Goal: Task Accomplishment & Management: Manage account settings

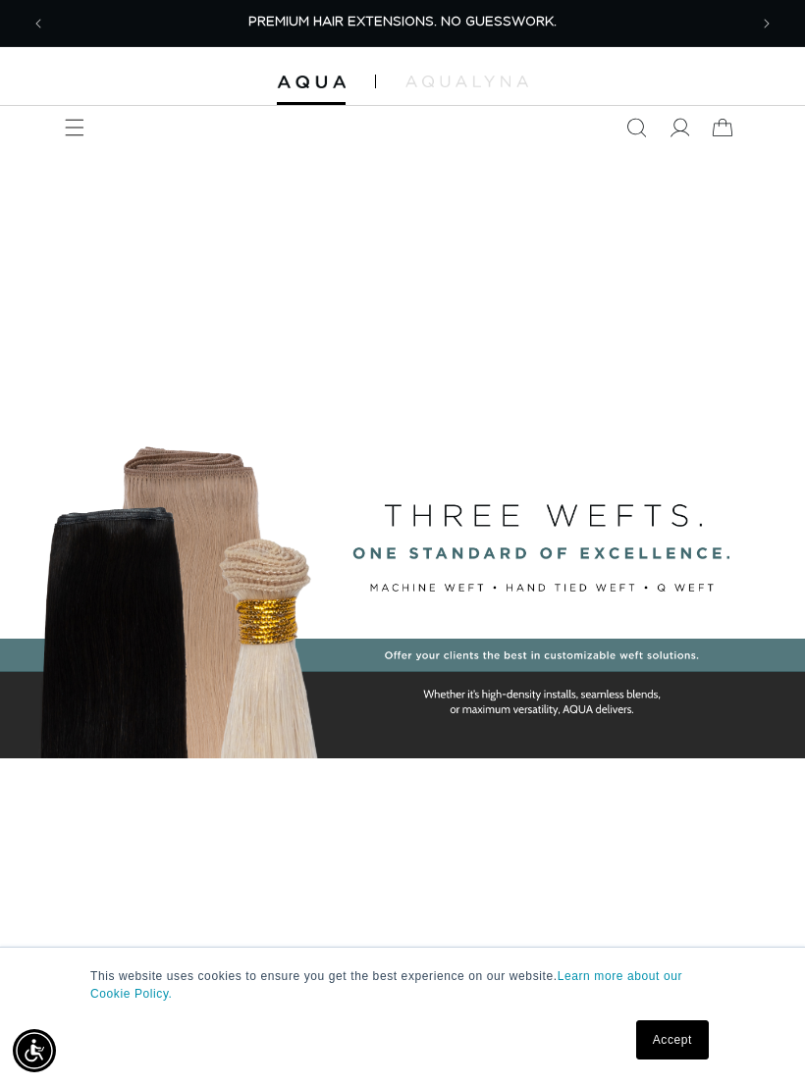
click at [676, 1039] on link "Accept" at bounding box center [672, 1040] width 73 height 39
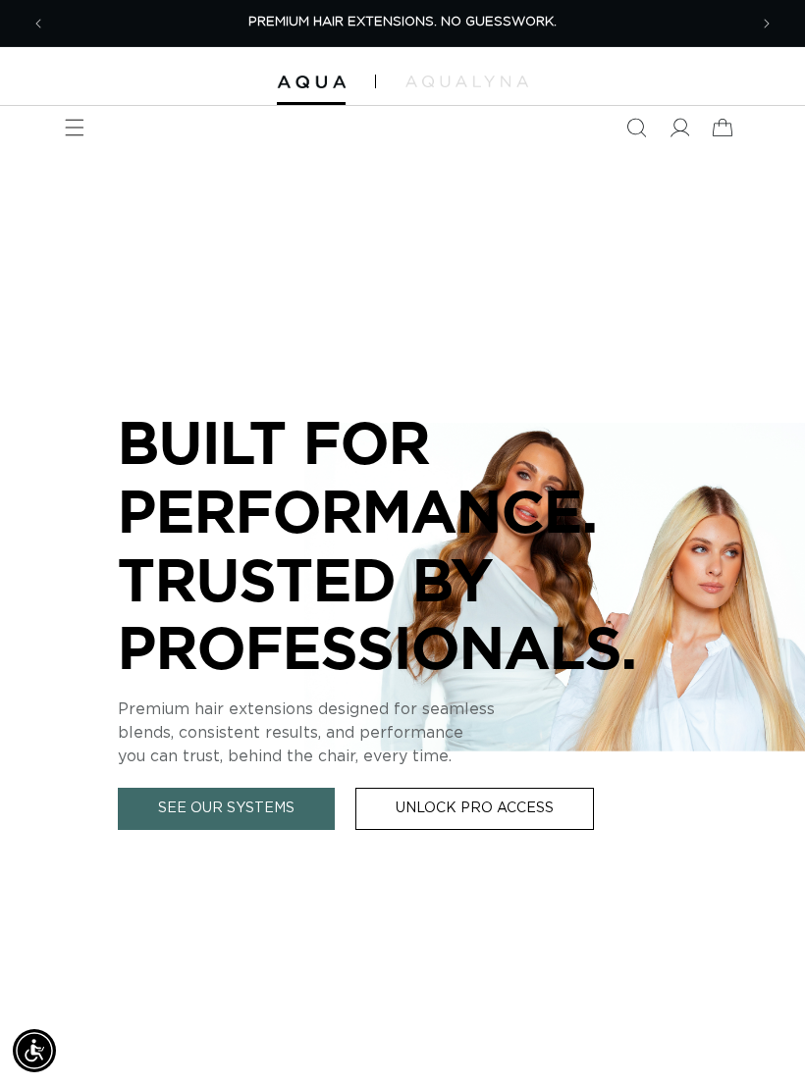
click at [65, 132] on icon "Menu" at bounding box center [75, 128] width 20 height 20
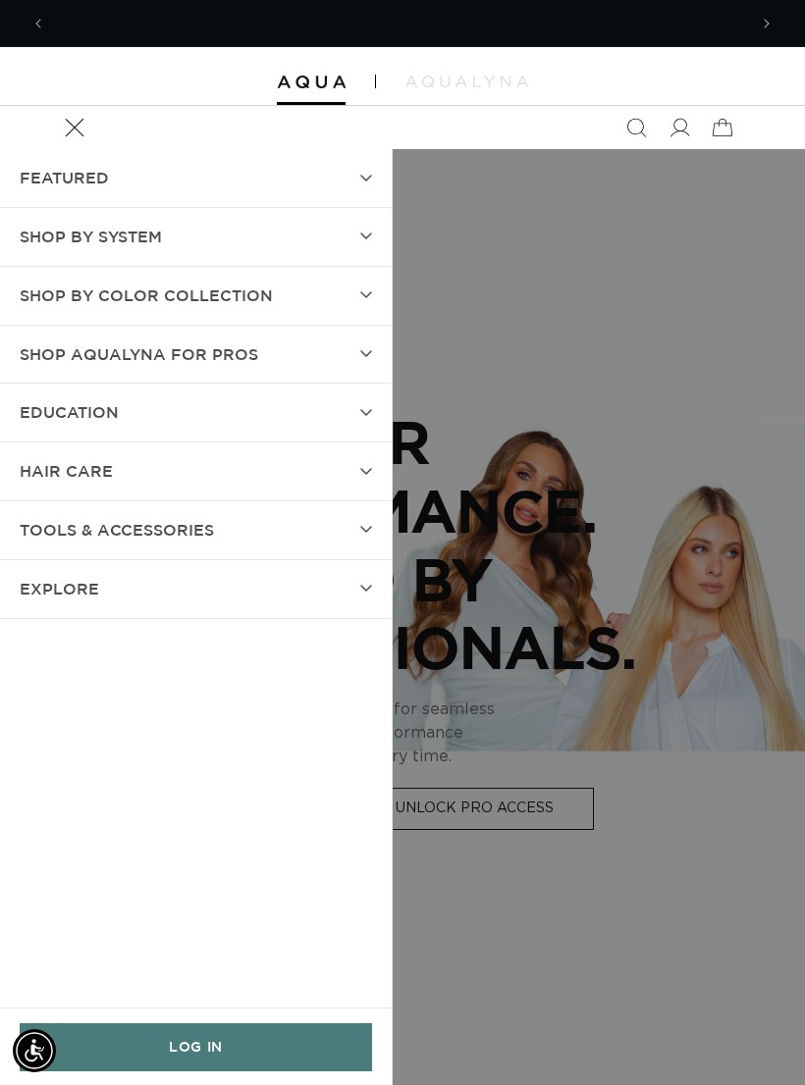
scroll to position [0, 701]
click at [181, 1036] on link "LOG IN" at bounding box center [196, 1048] width 352 height 48
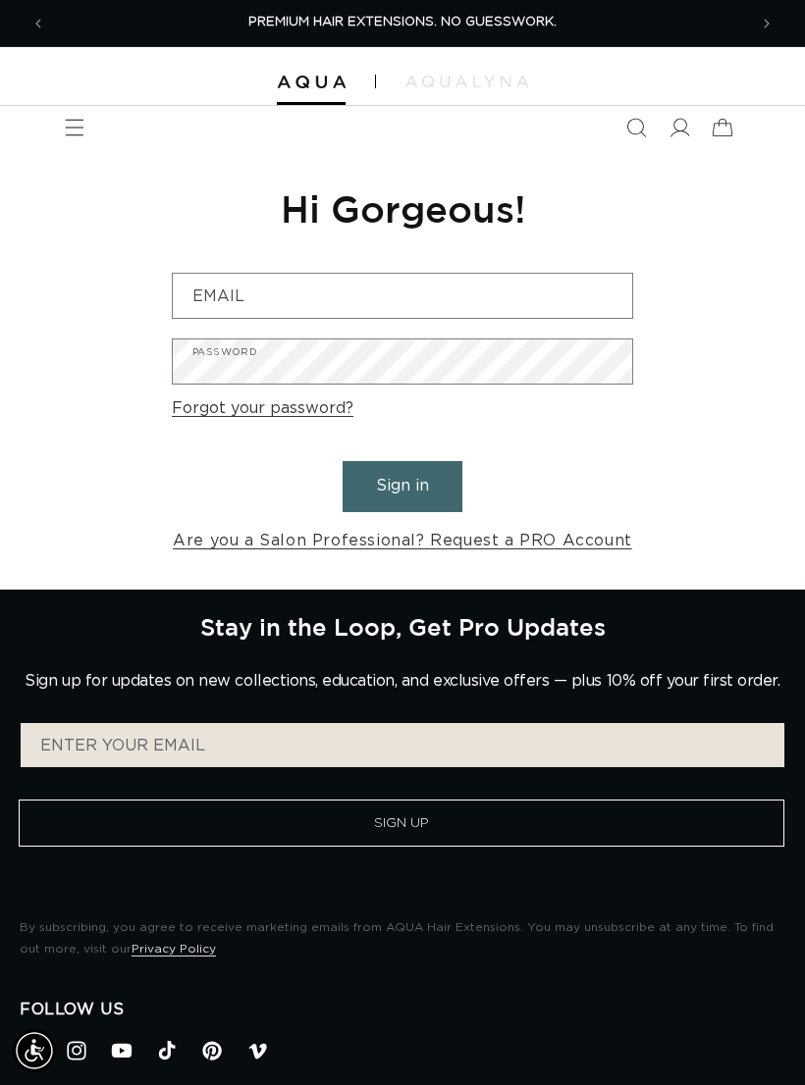
click at [449, 295] on input "Email" at bounding box center [402, 296] width 459 height 44
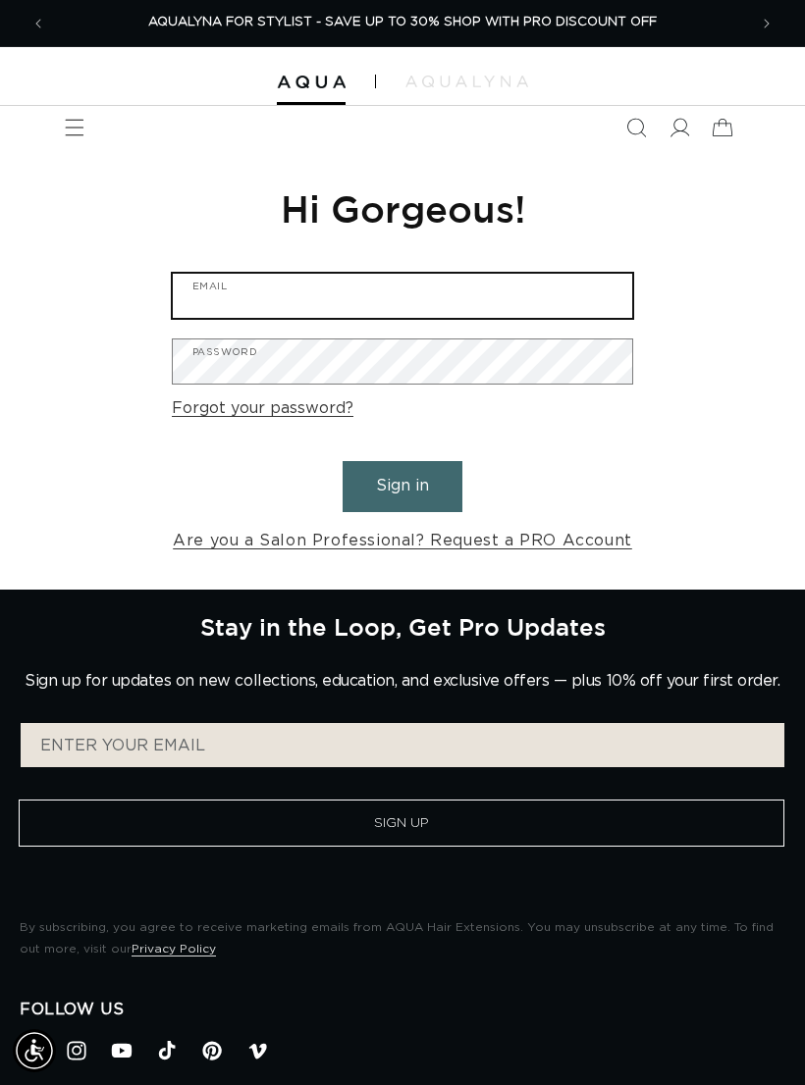
type input "beautybyhannah.morrison@gmail.com"
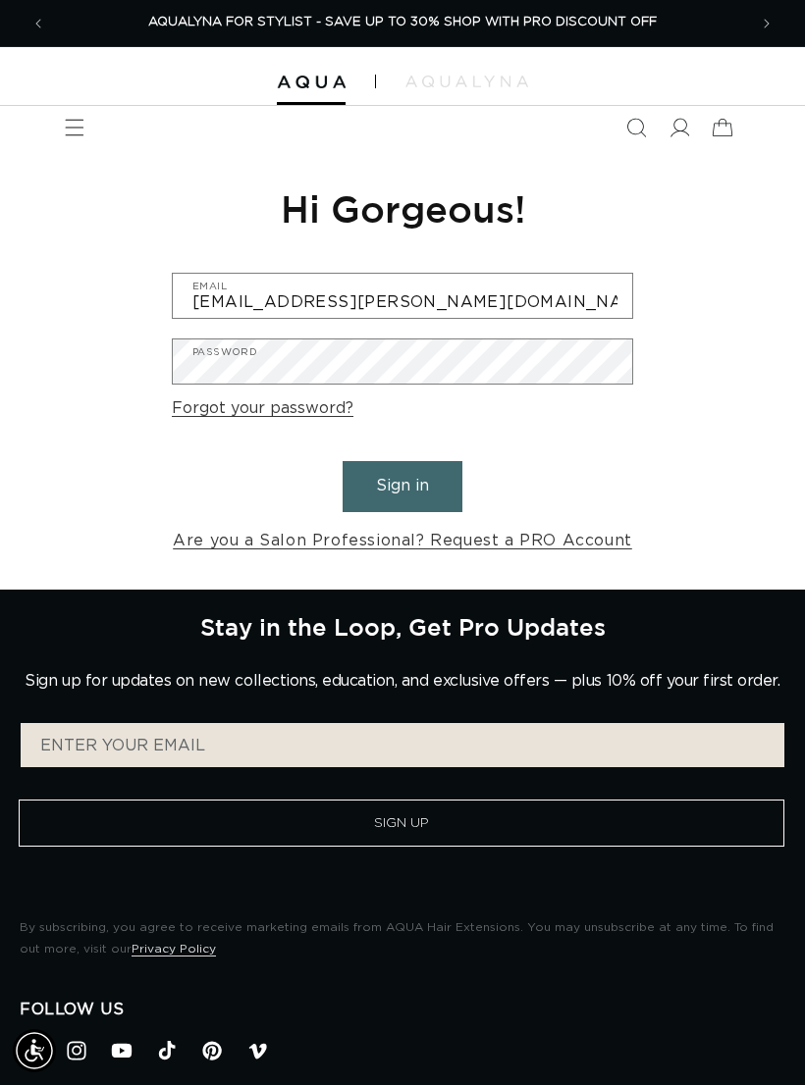
click at [402, 484] on button "Sign in" at bounding box center [402, 486] width 120 height 50
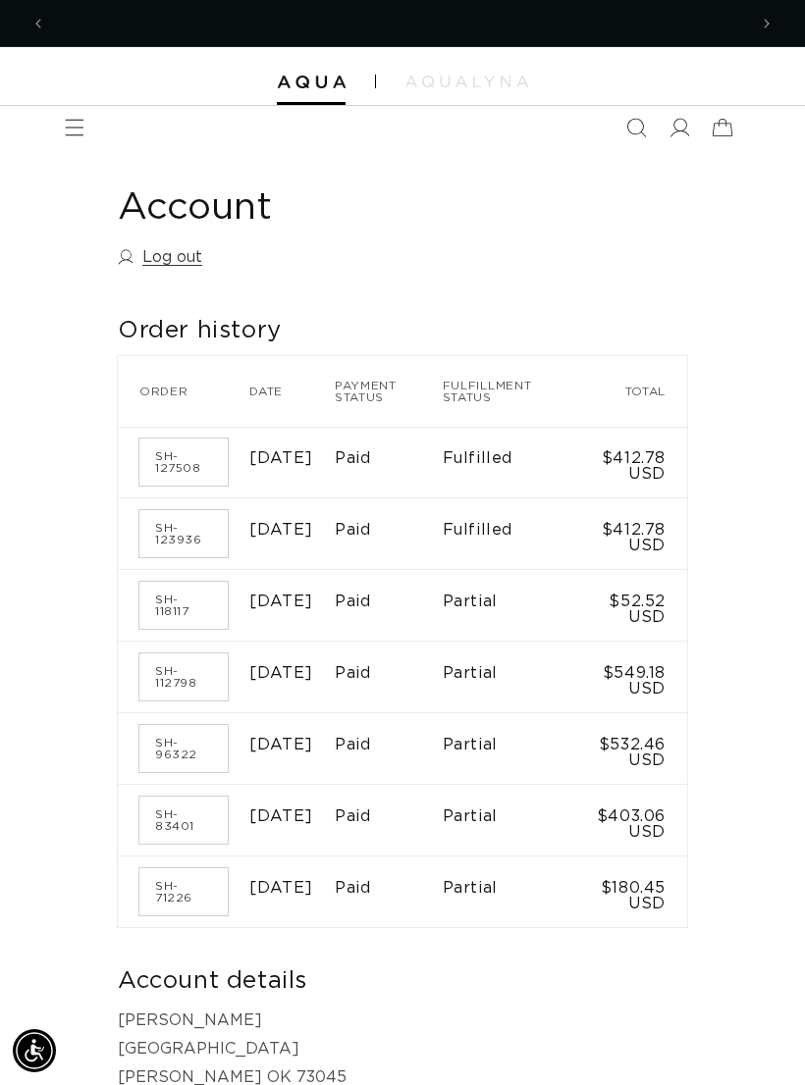
scroll to position [0, 1401]
click at [73, 108] on span "Menu" at bounding box center [74, 127] width 43 height 43
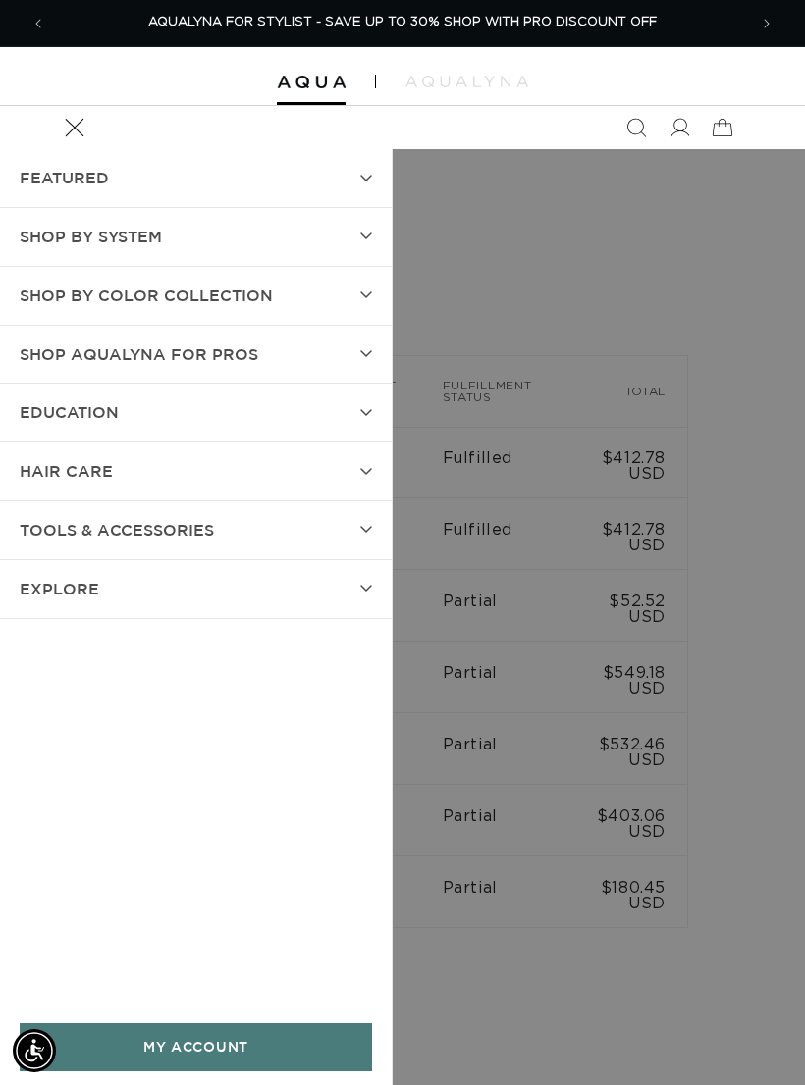
click at [96, 149] on summary "Menu" at bounding box center [74, 127] width 43 height 43
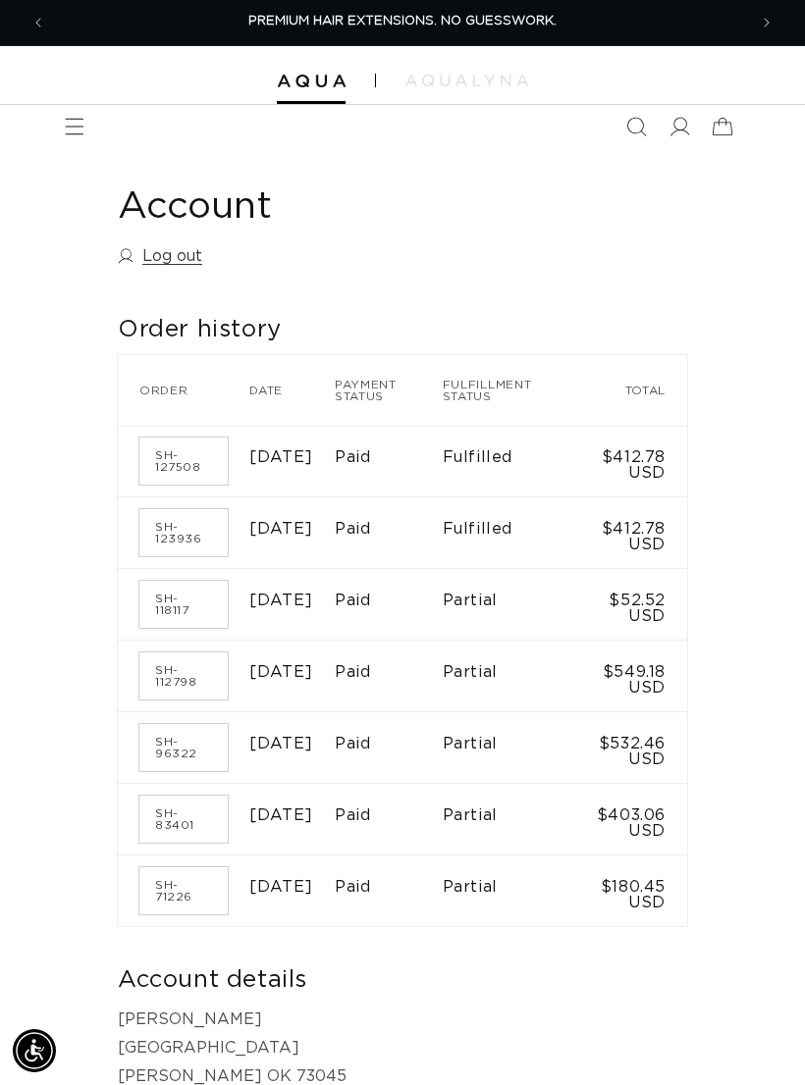
scroll to position [0, 0]
click at [682, 128] on icon at bounding box center [679, 128] width 20 height 20
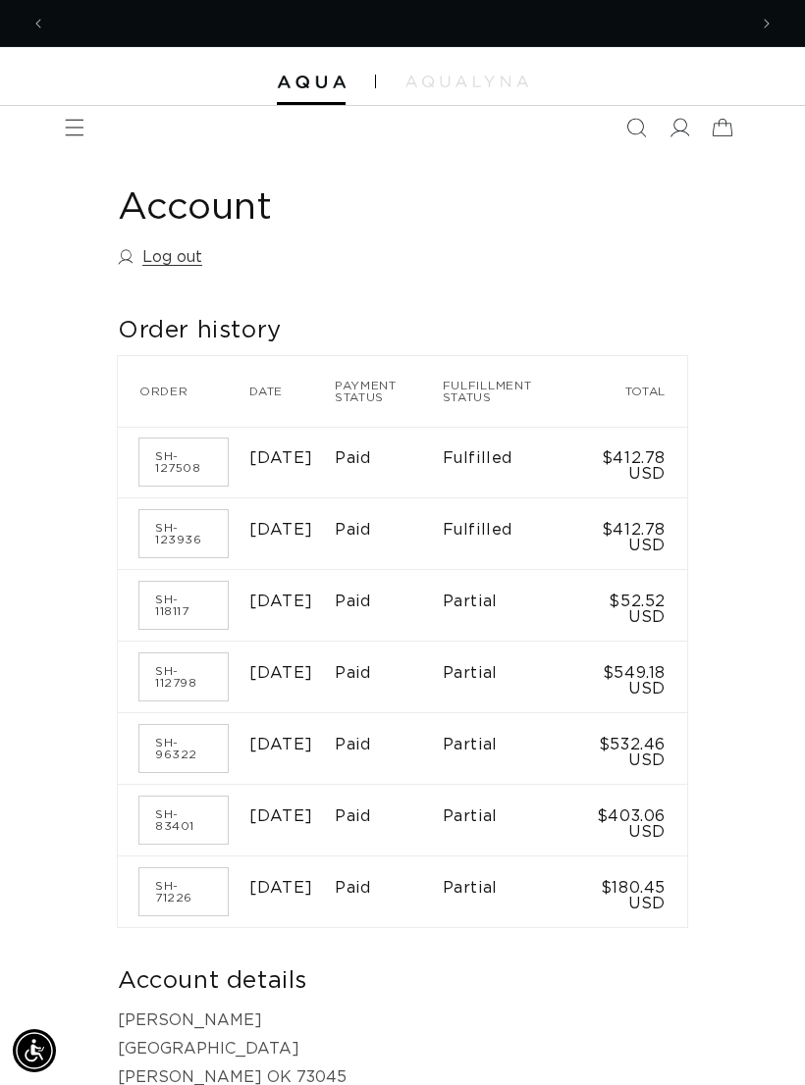
click at [661, 128] on span at bounding box center [679, 127] width 43 height 43
click at [671, 132] on icon at bounding box center [679, 128] width 20 height 20
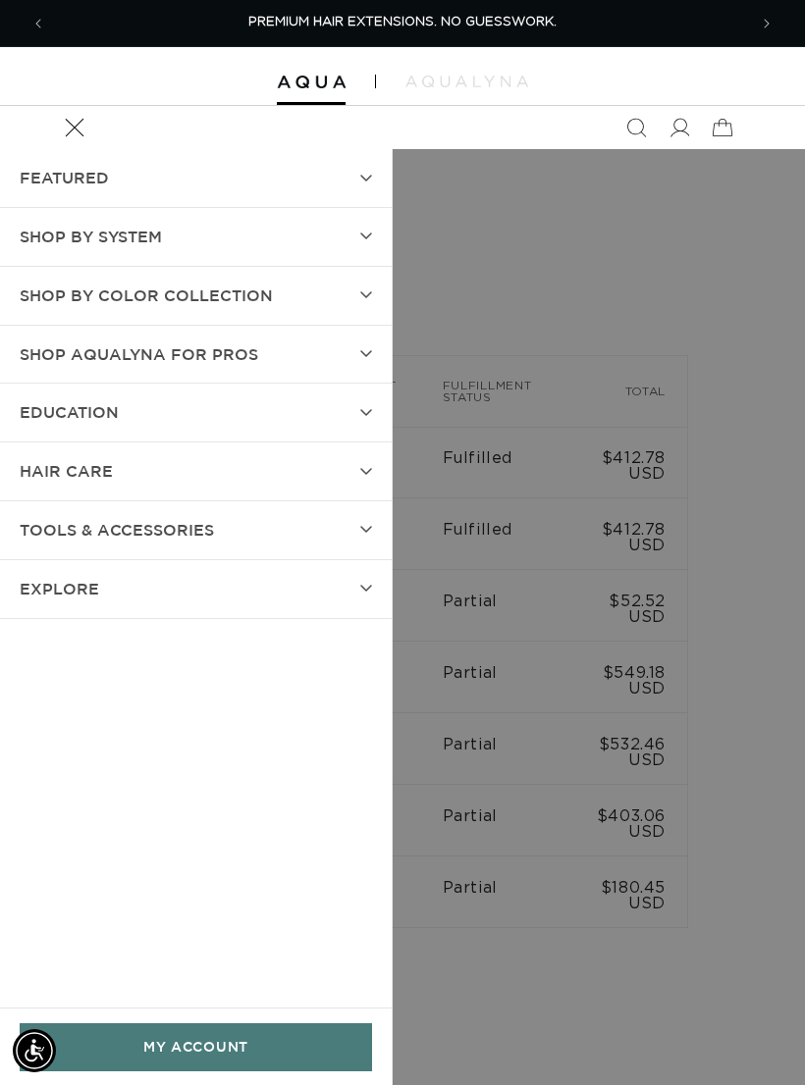
click at [193, 1044] on link "MY ACCOUNT" at bounding box center [196, 1048] width 352 height 48
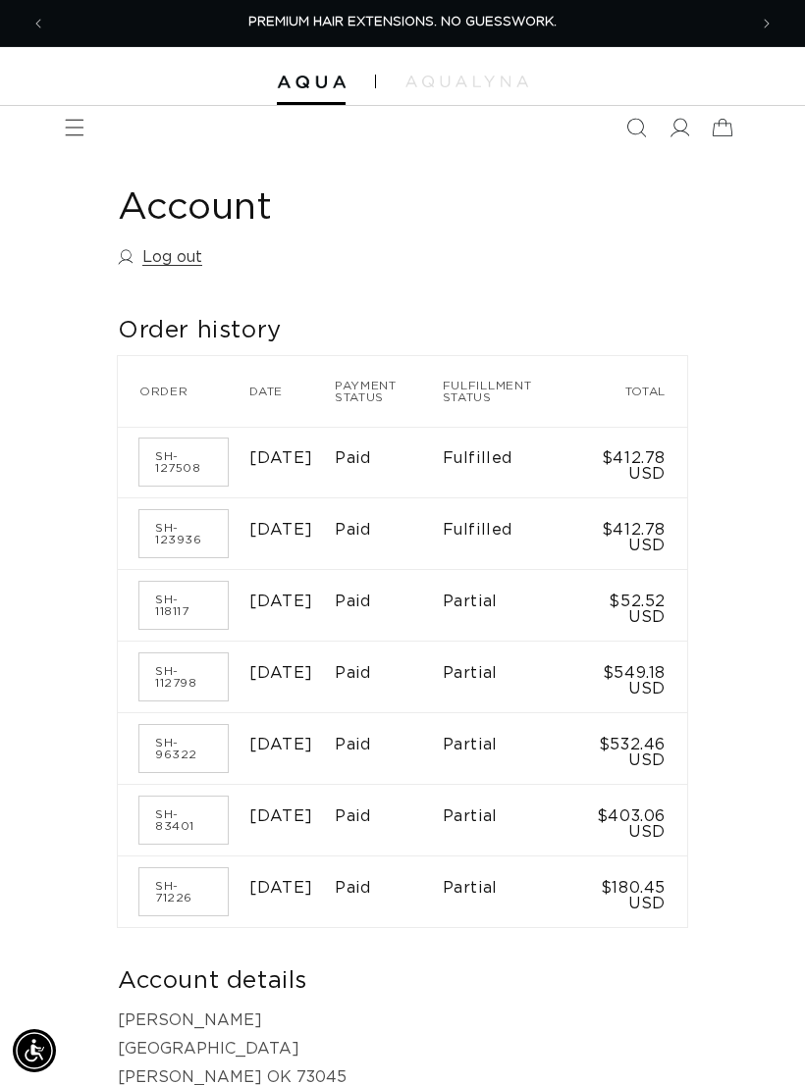
click at [682, 130] on icon at bounding box center [679, 128] width 20 height 20
click at [78, 132] on icon "Menu" at bounding box center [75, 128] width 20 height 20
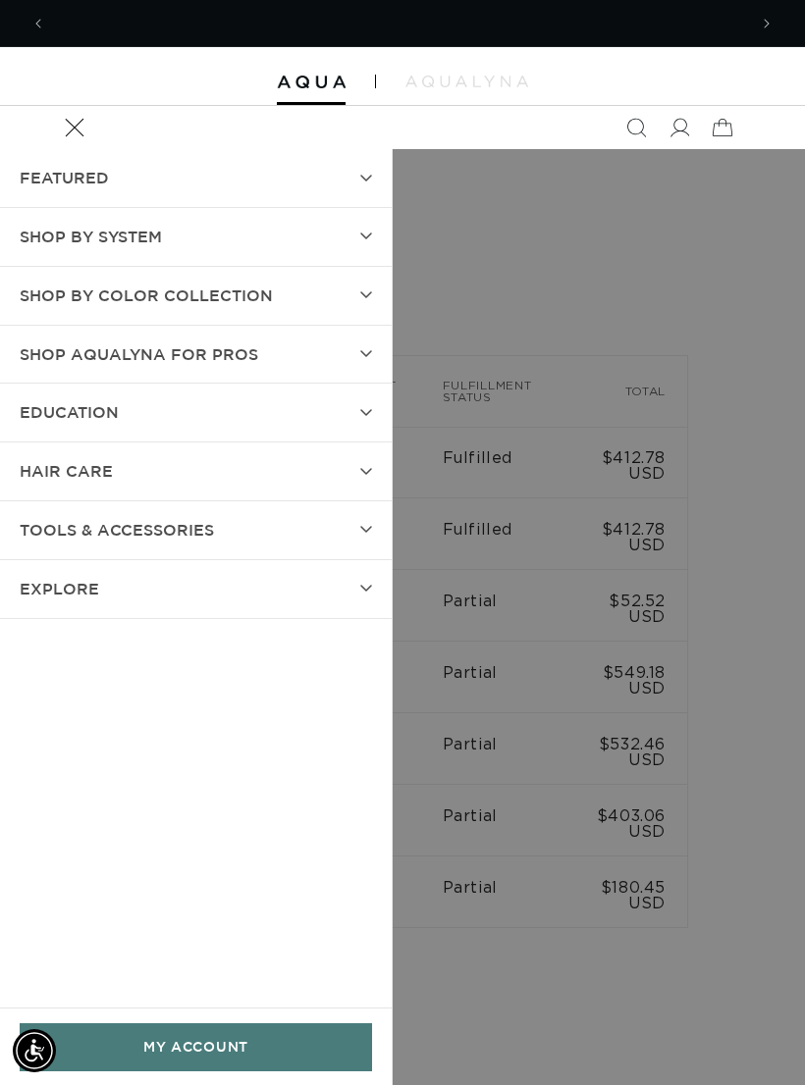
scroll to position [0, 701]
click at [96, 149] on summary "Menu" at bounding box center [74, 127] width 43 height 43
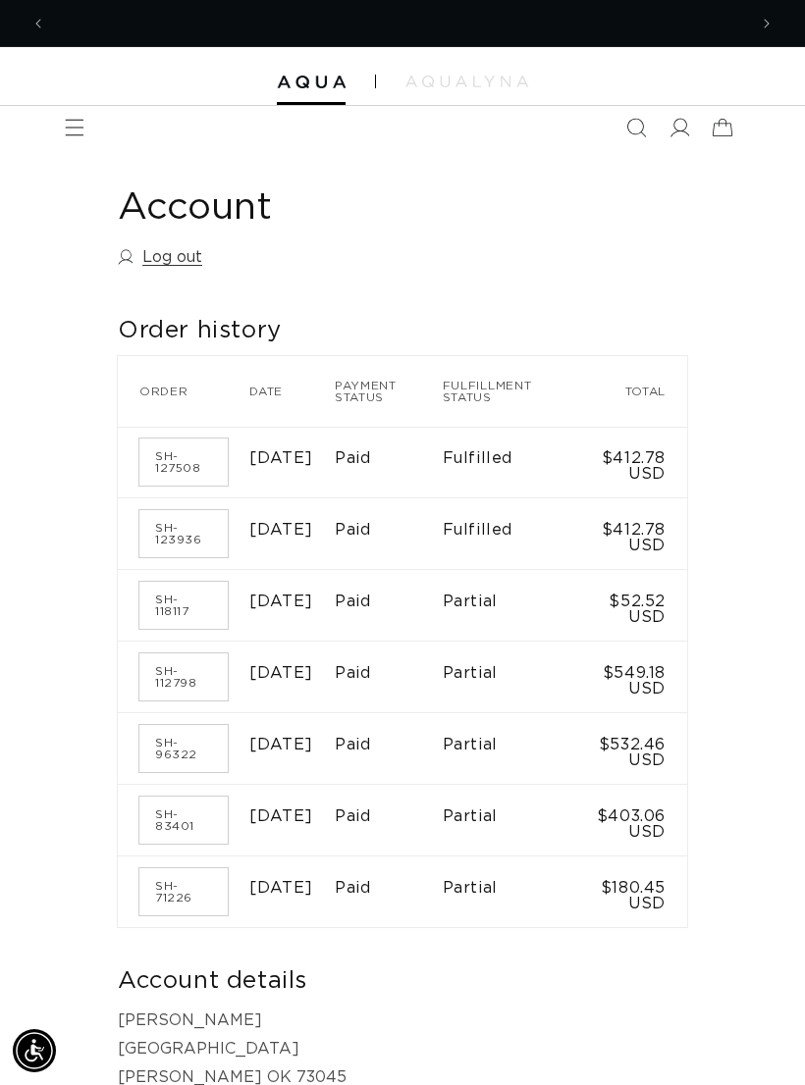
scroll to position [0, 701]
click at [162, 261] on link "Log out" at bounding box center [160, 257] width 84 height 28
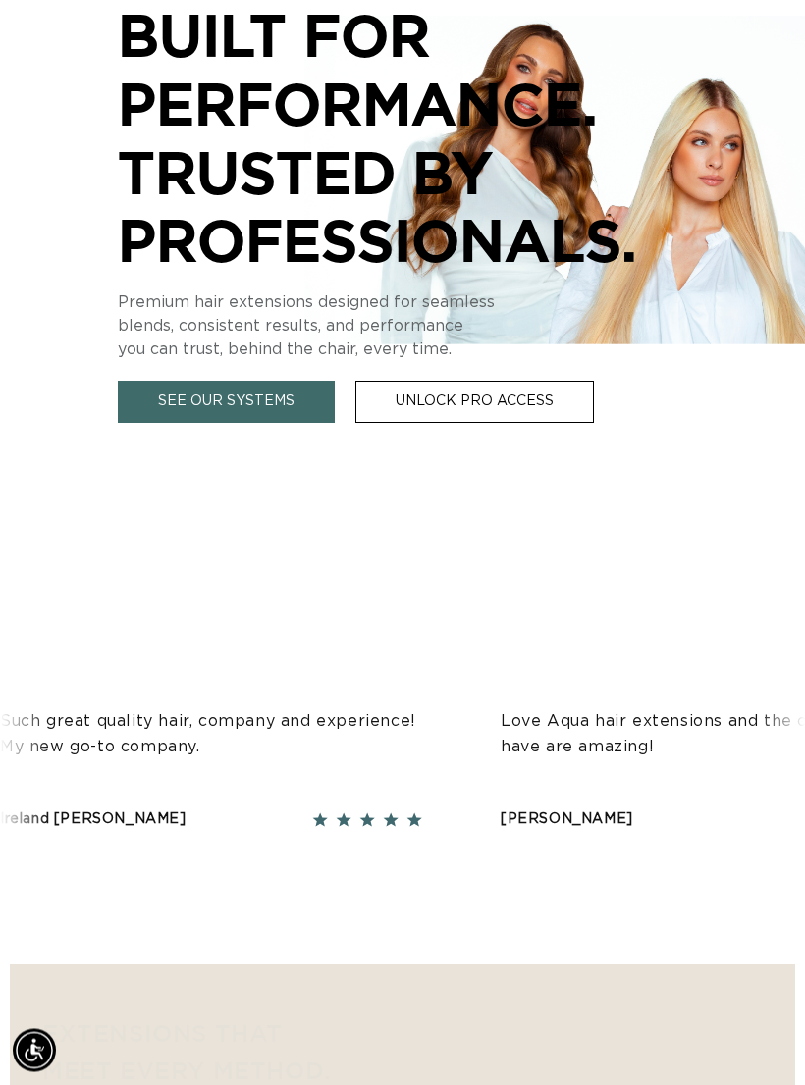
scroll to position [483, 0]
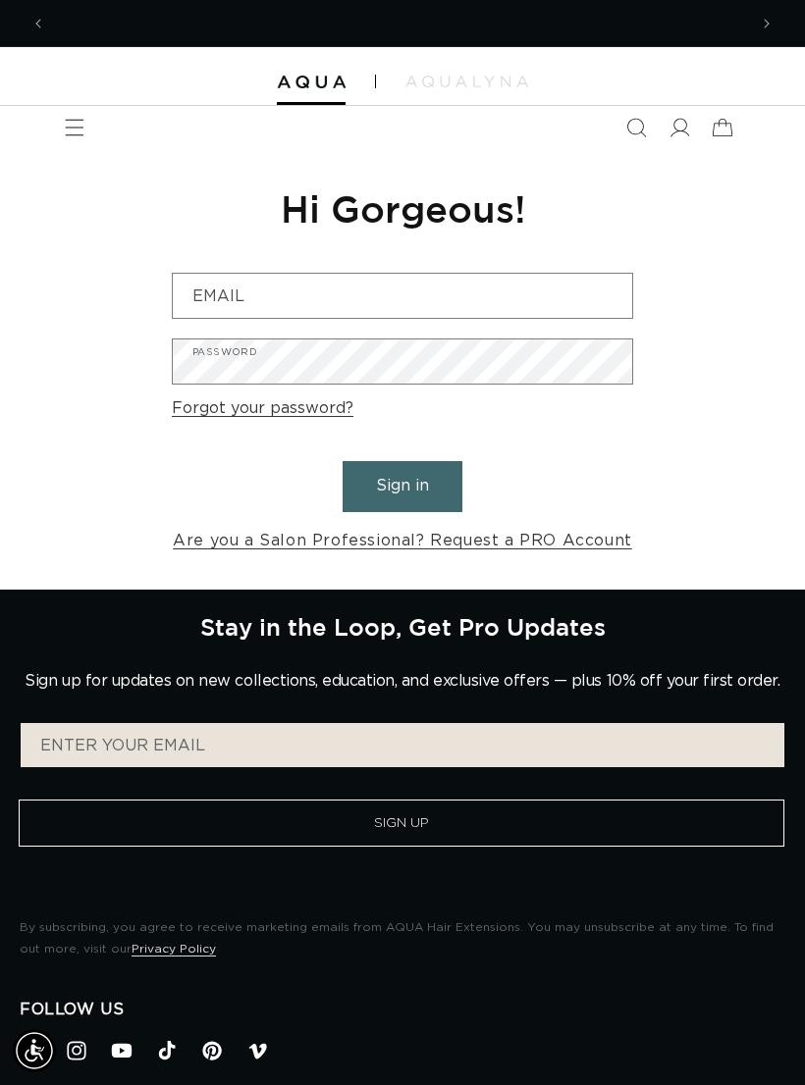
scroll to position [0, 701]
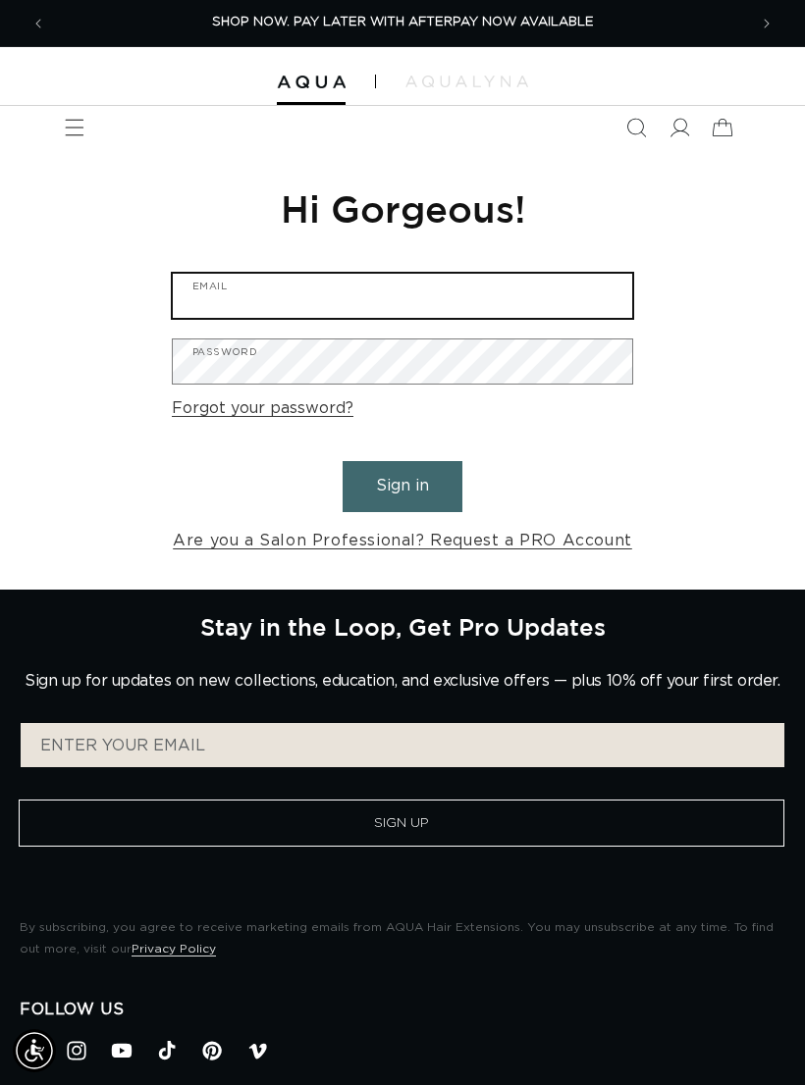
type input "beautybyhannah.morrison@gmail.com"
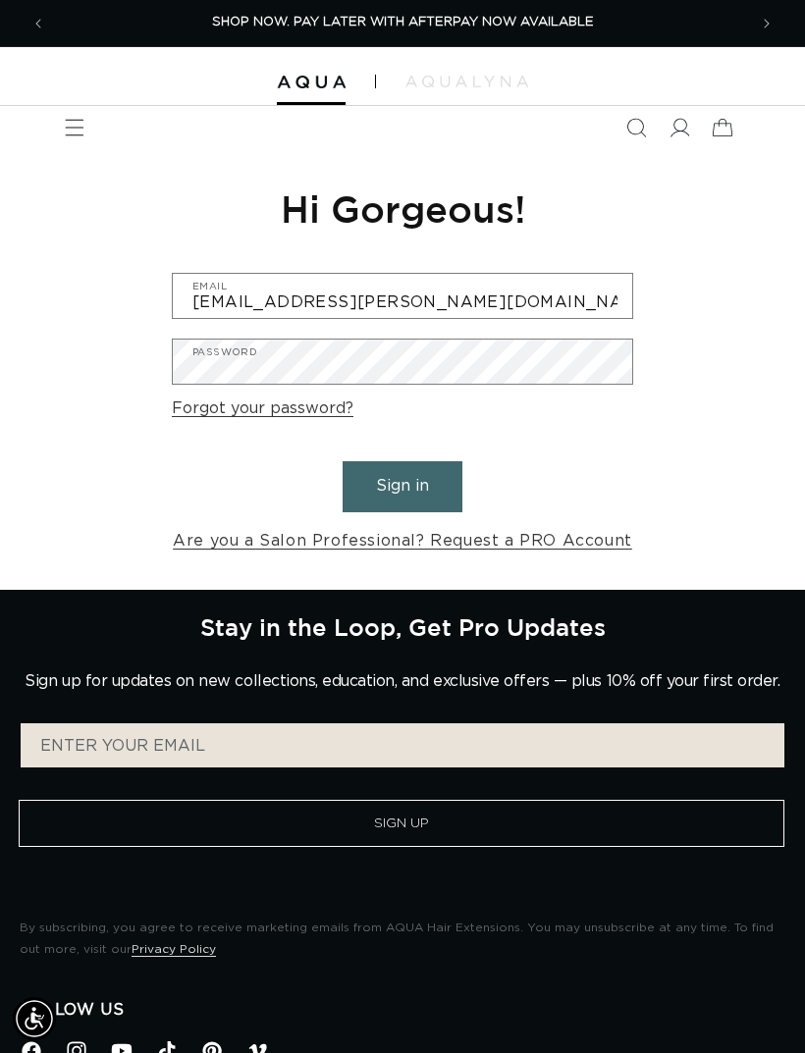
scroll to position [0, 1401]
click at [423, 484] on button "Sign in" at bounding box center [402, 486] width 120 height 50
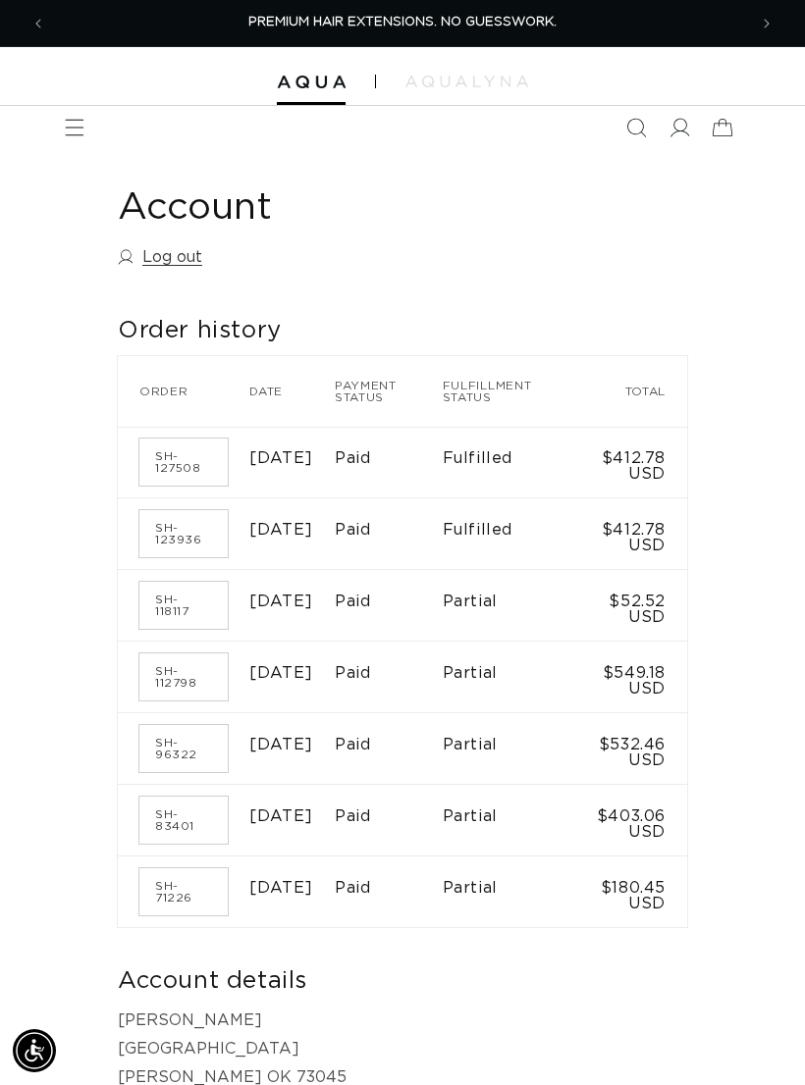
click at [180, 253] on link "Log out" at bounding box center [160, 257] width 84 height 28
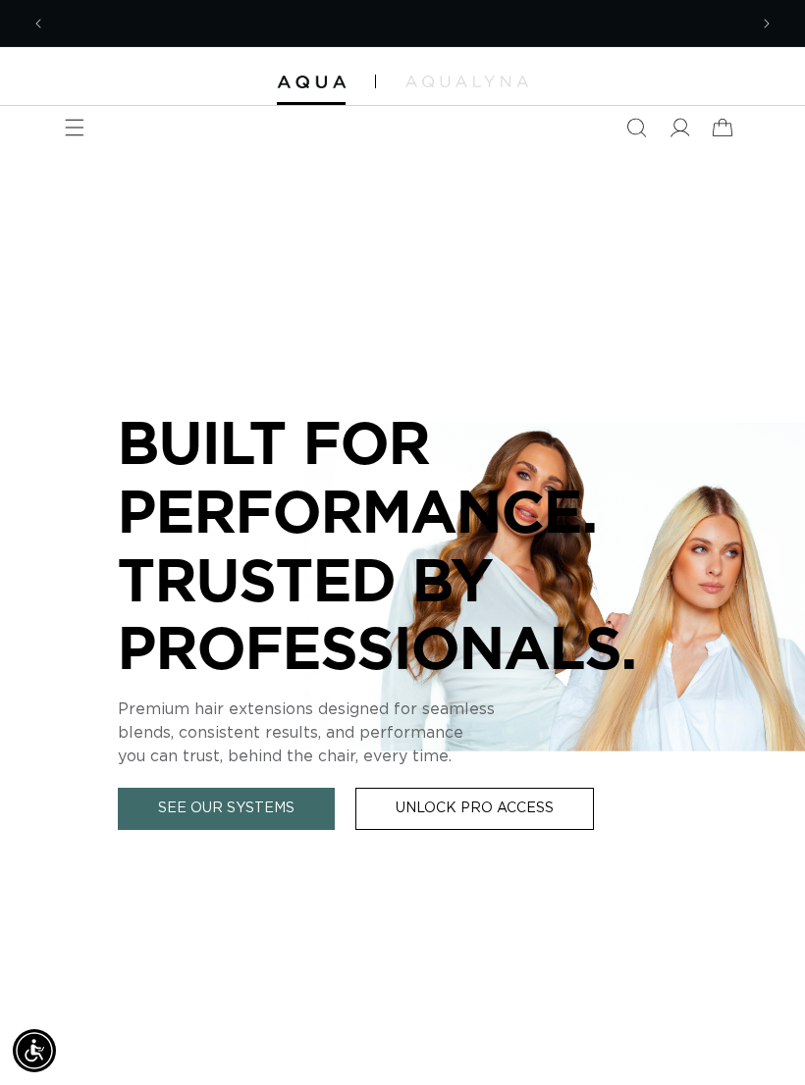
scroll to position [0, 701]
click at [77, 123] on icon "Menu" at bounding box center [75, 128] width 20 height 20
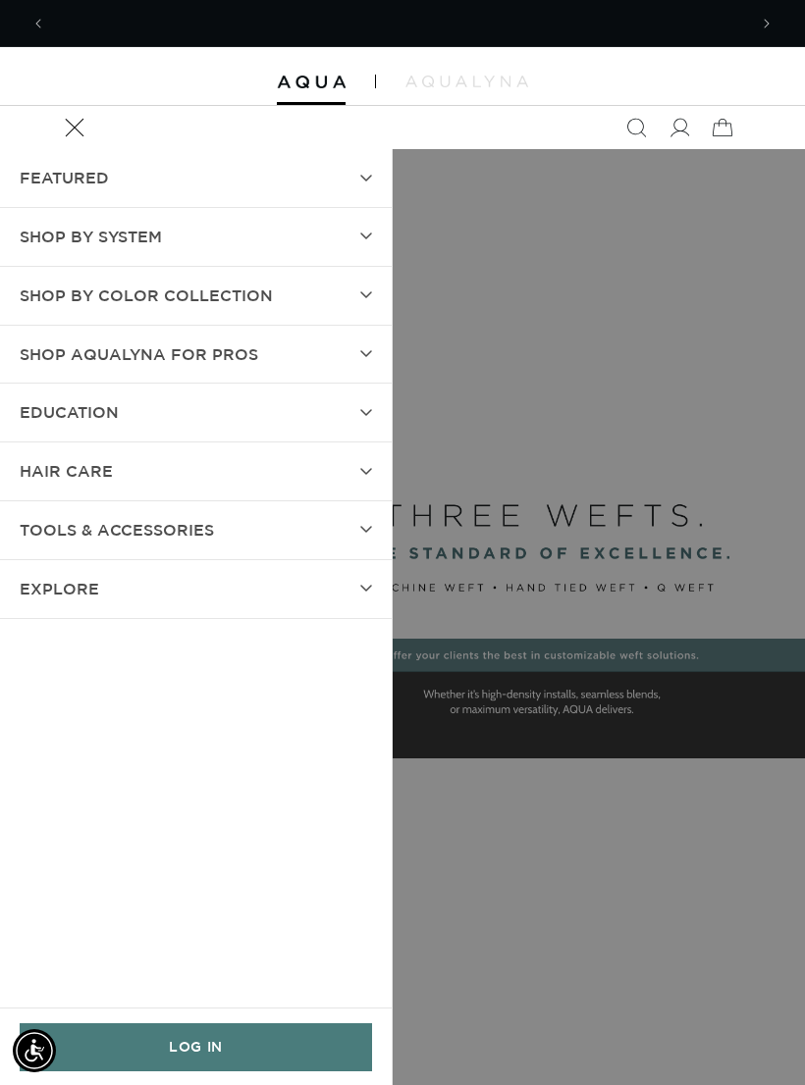
scroll to position [0, 1401]
click at [225, 1045] on link "LOG IN" at bounding box center [196, 1048] width 352 height 48
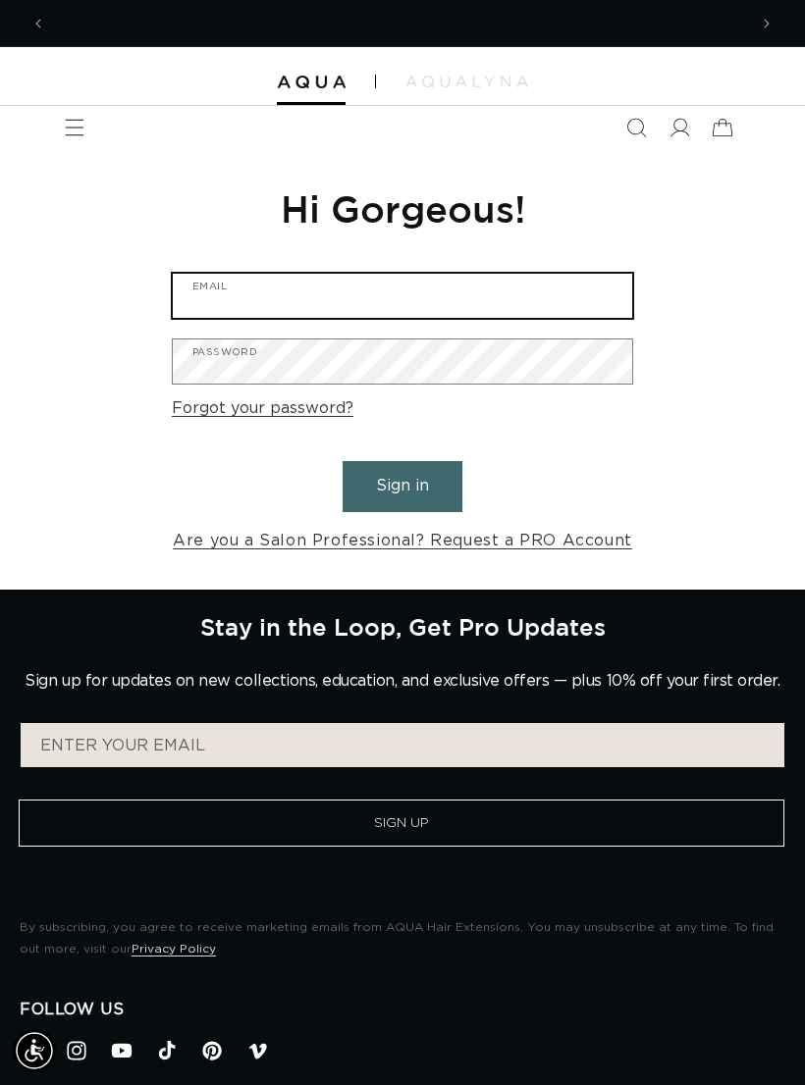
type input "[EMAIL_ADDRESS][PERSON_NAME][DOMAIN_NAME]"
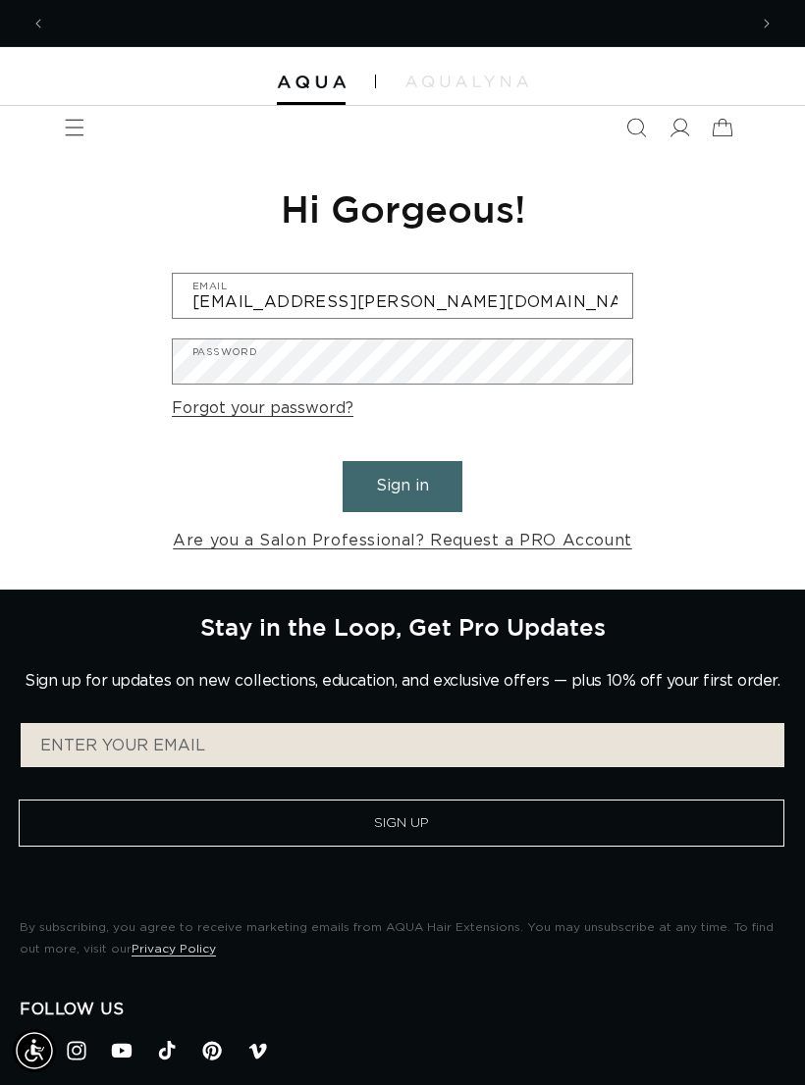
scroll to position [0, 701]
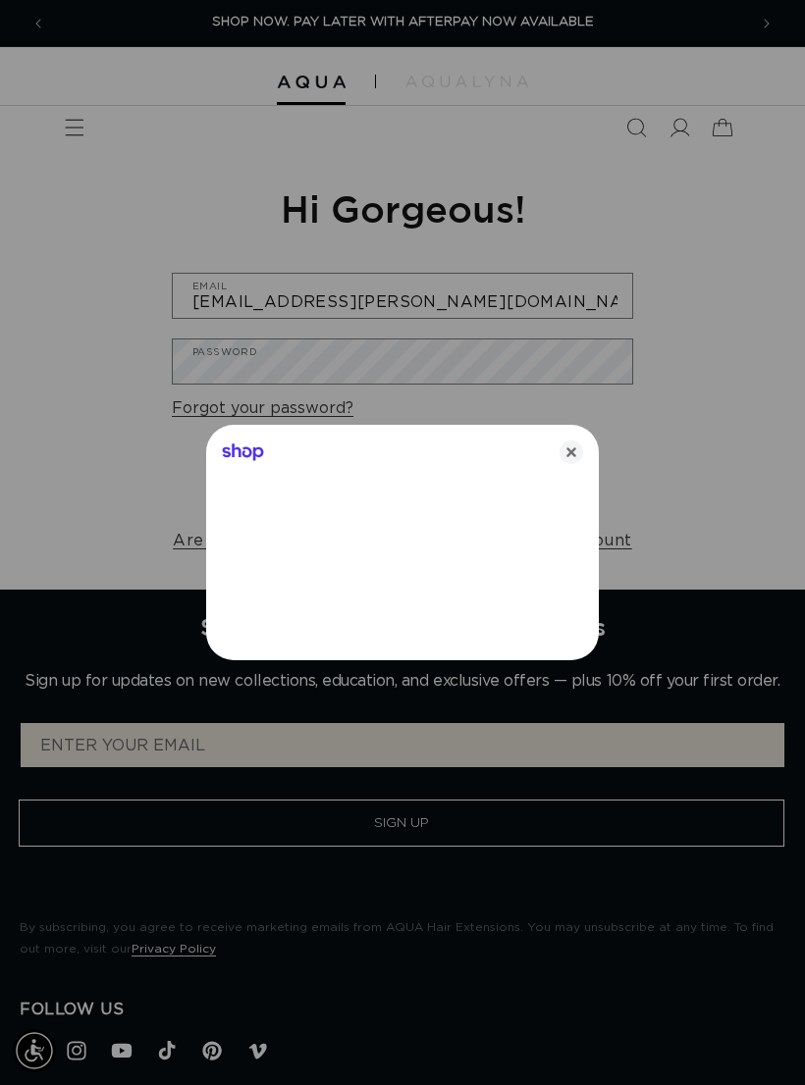
click at [579, 455] on icon "Close" at bounding box center [571, 453] width 24 height 24
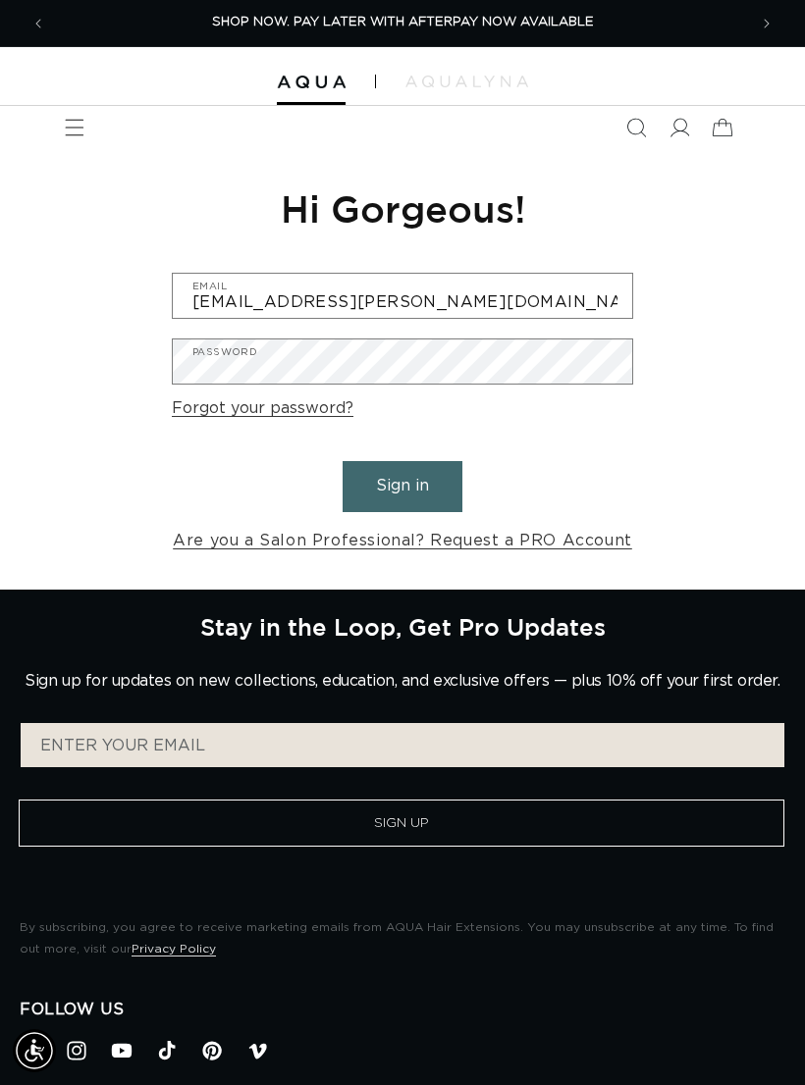
click at [423, 484] on button "Sign in" at bounding box center [402, 486] width 120 height 50
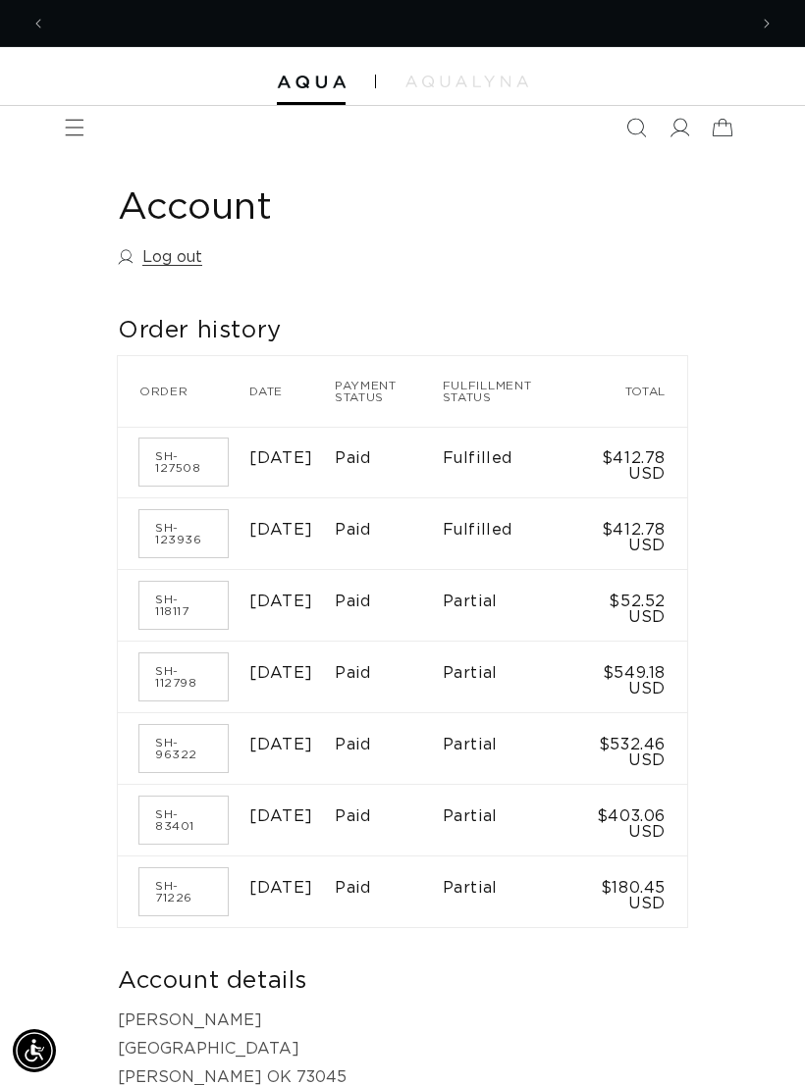
scroll to position [0, 701]
